Goal: Task Accomplishment & Management: Use online tool/utility

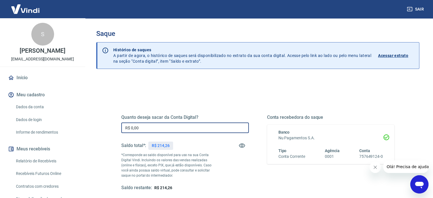
click at [162, 131] on input "R$ 0,00" at bounding box center [184, 127] width 127 height 11
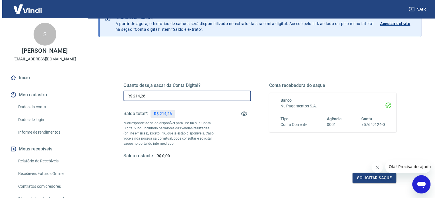
scroll to position [34, 0]
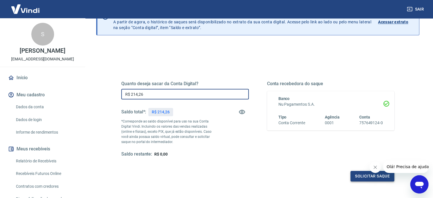
type input "R$ 214,26"
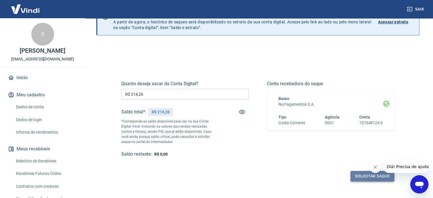
click at [354, 176] on button "Solicitar saque" at bounding box center [372, 176] width 44 height 11
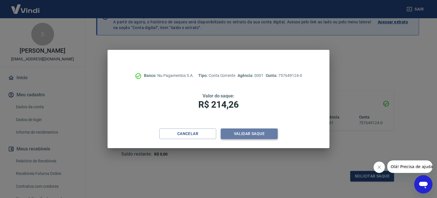
click at [249, 132] on button "Validar saque" at bounding box center [249, 133] width 57 height 11
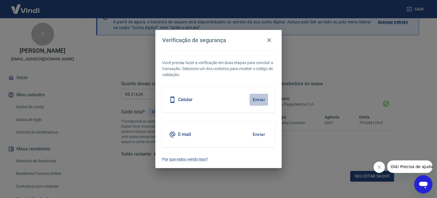
click at [263, 99] on button "Enviar" at bounding box center [258, 100] width 18 height 12
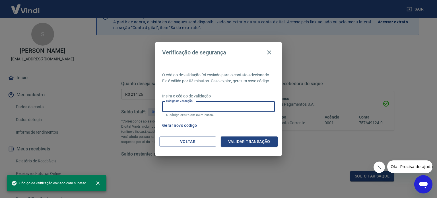
click at [223, 107] on input "Código de validação" at bounding box center [218, 106] width 113 height 11
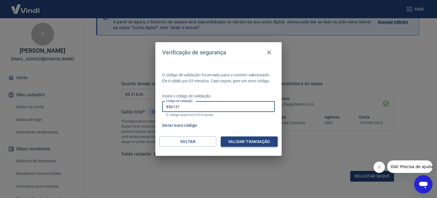
type input "856131"
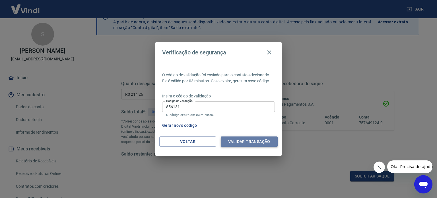
click at [236, 140] on button "Validar transação" at bounding box center [249, 141] width 57 height 11
